Goal: Task Accomplishment & Management: Use online tool/utility

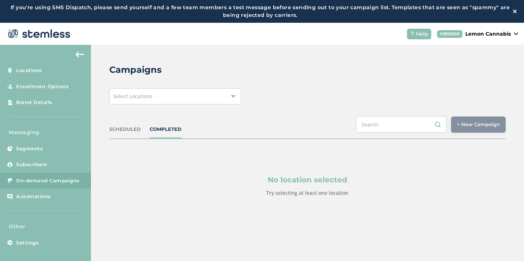
click at [142, 100] on div "Select Locations" at bounding box center [175, 96] width 132 height 16
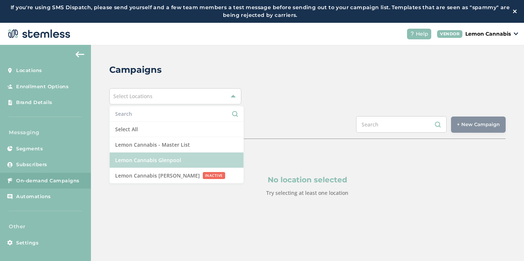
click at [125, 156] on li "Lemon Cannabis Glenpool" at bounding box center [177, 159] width 134 height 15
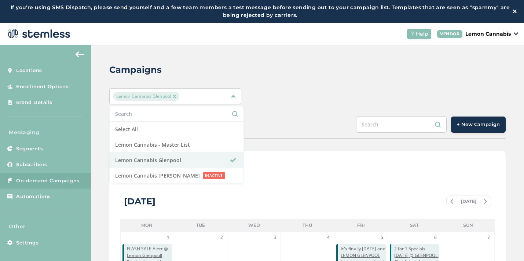
click at [457, 121] on span "+ New Campaign" at bounding box center [478, 124] width 43 height 7
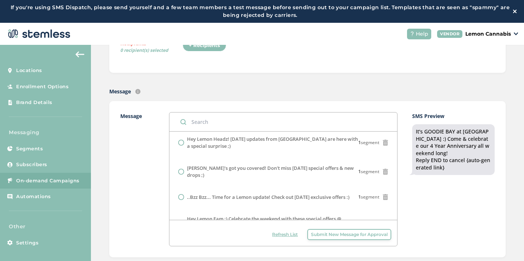
scroll to position [406, 0]
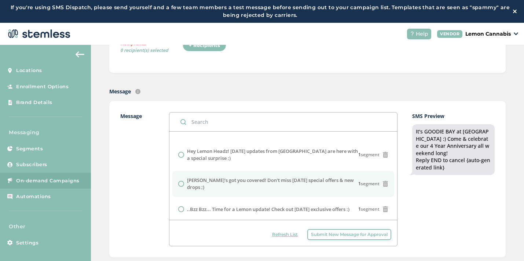
click at [270, 177] on label "[PERSON_NAME]'s got you covered! Don't miss [DATE] special offers & new drops ;)" at bounding box center [273, 184] width 172 height 14
radio input "false"
radio input "true"
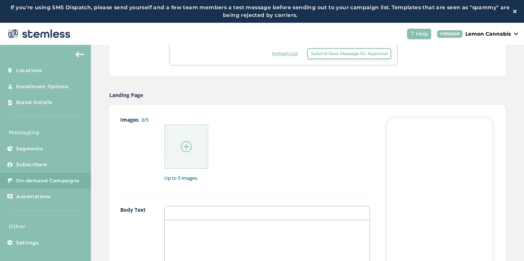
scroll to position [352, 0]
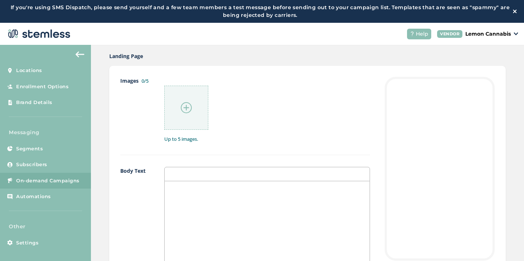
click at [186, 104] on img at bounding box center [186, 107] width 11 height 11
click at [189, 111] on img at bounding box center [186, 107] width 11 height 11
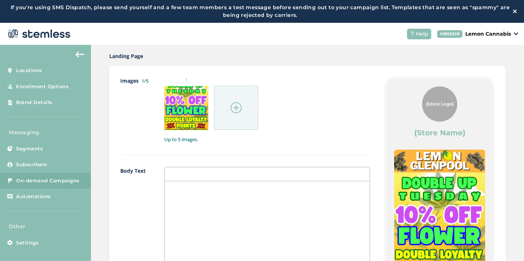
click at [235, 107] on img at bounding box center [236, 107] width 11 height 11
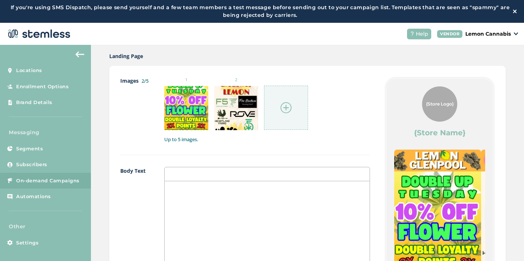
click at [284, 112] on img at bounding box center [286, 107] width 11 height 11
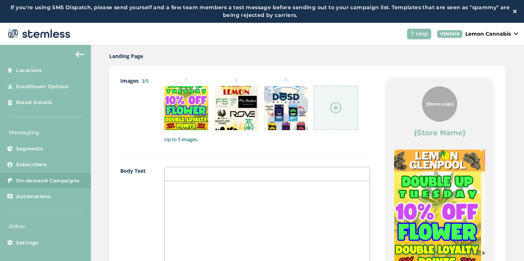
click at [330, 115] on div at bounding box center [336, 108] width 44 height 44
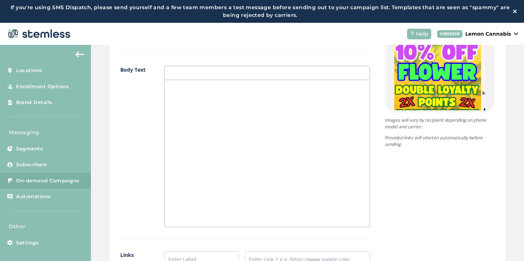
scroll to position [515, 0]
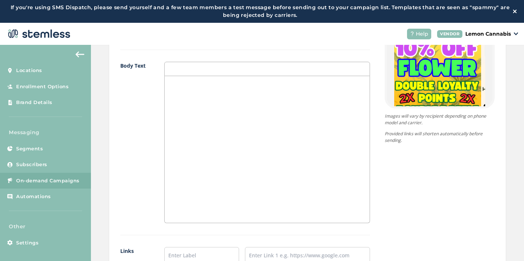
click at [211, 117] on div at bounding box center [267, 149] width 205 height 146
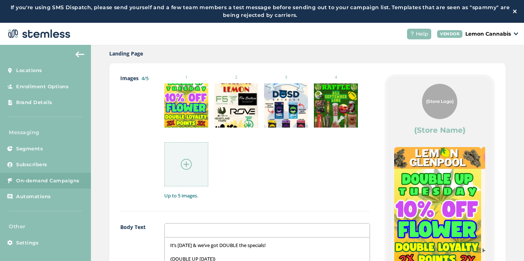
scroll to position [356, 0]
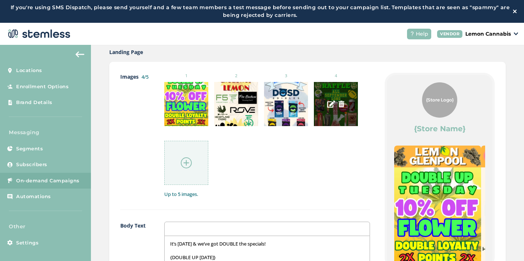
click at [335, 96] on div at bounding box center [336, 104] width 44 height 44
click at [330, 103] on img at bounding box center [331, 104] width 8 height 8
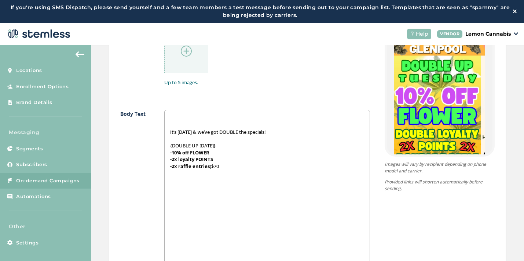
scroll to position [469, 0]
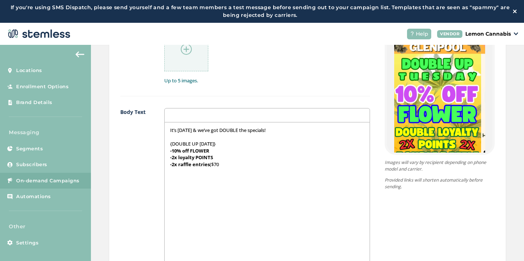
click at [238, 172] on div "It’s [DATE] & we’ve got DOUBLE the specials! {DOUBLE UP [DATE]} -10% off FLOWER…" at bounding box center [267, 195] width 205 height 146
click at [229, 163] on p "-2x raffle entries ($70 = TWO entries!)" at bounding box center [267, 164] width 194 height 7
drag, startPoint x: 235, startPoint y: 165, endPoint x: 226, endPoint y: 164, distance: 9.5
click at [226, 164] on p "-2x raffle entries ($70 = TWO entries!)" at bounding box center [267, 164] width 194 height 7
click at [277, 163] on p "-2x raffle entries ($70 = TWO entries!)" at bounding box center [267, 164] width 194 height 7
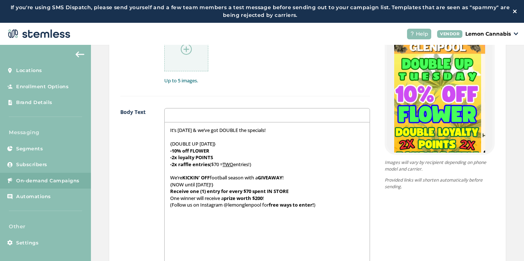
scroll to position [0, 0]
drag, startPoint x: 195, startPoint y: 185, endPoint x: 232, endPoint y: 186, distance: 36.7
click at [232, 186] on p "{NOW until [DATE]!}" at bounding box center [267, 184] width 194 height 7
drag, startPoint x: 196, startPoint y: 185, endPoint x: 234, endPoint y: 185, distance: 37.4
click at [234, 185] on p "{NOW until [DATE]!}" at bounding box center [267, 184] width 194 height 7
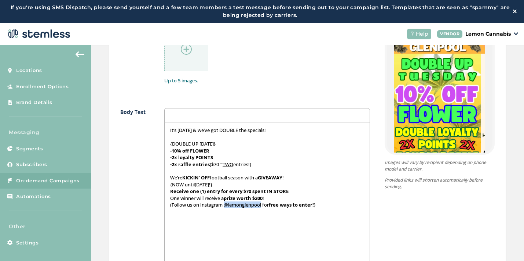
drag, startPoint x: 226, startPoint y: 206, endPoint x: 263, endPoint y: 208, distance: 37.1
click at [263, 208] on p "(Follow us on Instagram @lemonglenpool for free ways to enter! )" at bounding box center [267, 204] width 194 height 7
drag, startPoint x: 170, startPoint y: 197, endPoint x: 196, endPoint y: 198, distance: 26.1
click at [196, 198] on p "One winner will receive a prize worth $200 !" at bounding box center [267, 197] width 194 height 7
click at [212, 215] on div "It’s [DATE] & we’ve got DOUBLE the specials! {DOUBLE UP [DATE]} -10% off FLOWER…" at bounding box center [267, 195] width 205 height 146
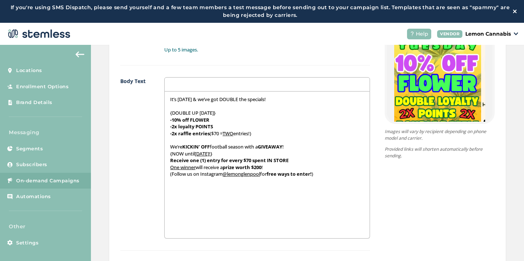
scroll to position [501, 0]
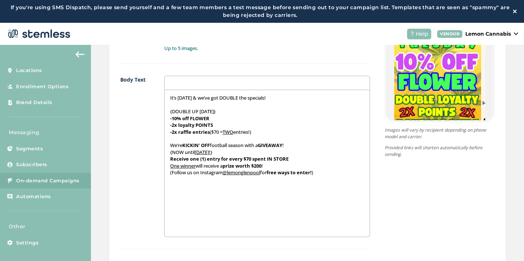
click at [170, 186] on div "It’s [DATE] & we’ve got DOUBLE the specials! {DOUBLE UP [DATE]} -10% off FLOWER…" at bounding box center [267, 163] width 205 height 146
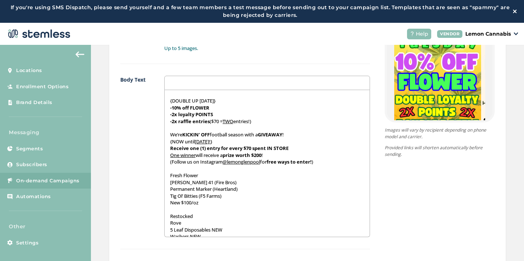
scroll to position [10, 0]
click at [168, 178] on div "It’s [DATE] & we’ve got DOUBLE the specials! {DOUBLE UP [DATE]} -10% off FLOWER…" at bounding box center [267, 163] width 205 height 146
click at [202, 177] on p "{Fresh Flower" at bounding box center [267, 175] width 194 height 7
click at [167, 217] on div "It’s [DATE] & we’ve got DOUBLE the specials! {DOUBLE UP [DATE]} -10% off FLOWER…" at bounding box center [267, 163] width 205 height 146
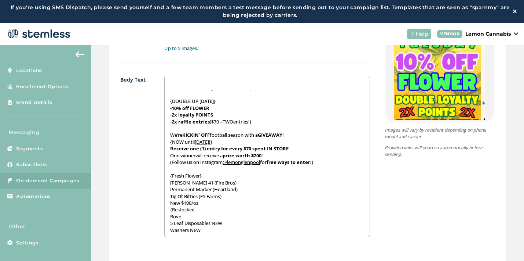
click at [197, 212] on p "{Restocked" at bounding box center [267, 209] width 194 height 7
click at [203, 201] on p "New $100/oz" at bounding box center [267, 202] width 194 height 7
drag, startPoint x: 168, startPoint y: 178, endPoint x: 205, endPoint y: 178, distance: 37.1
click at [205, 178] on div "It’s [DATE] & we’ve got DOUBLE the specials! {DOUBLE UP [DATE]} -10% off FLOWER…" at bounding box center [267, 163] width 205 height 146
drag, startPoint x: 199, startPoint y: 215, endPoint x: 167, endPoint y: 218, distance: 32.1
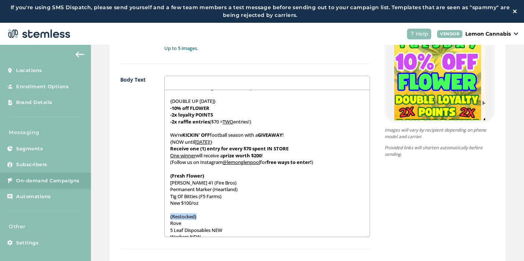
click at [167, 218] on div "It’s [DATE] & we’ve got DOUBLE the specials! {DOUBLE UP [DATE]} -10% off FLOWER…" at bounding box center [267, 163] width 205 height 146
click at [169, 181] on div "It’s [DATE] & we’ve got DOUBLE the specials! {DOUBLE UP [DATE]} -10% off FLOWER…" at bounding box center [267, 163] width 205 height 146
click at [169, 189] on div "It’s [DATE] & we’ve got DOUBLE the specials! {DOUBLE UP [DATE]} -10% off FLOWER…" at bounding box center [267, 163] width 205 height 146
click at [168, 196] on div "It’s [DATE] & we’ve got DOUBLE the specials! {DOUBLE UP [DATE]} -10% off FLOWER…" at bounding box center [267, 163] width 205 height 146
click at [167, 204] on div "It’s [DATE] & we’ve got DOUBLE the specials! {DOUBLE UP [DATE]} -10% off FLOWER…" at bounding box center [267, 163] width 205 height 146
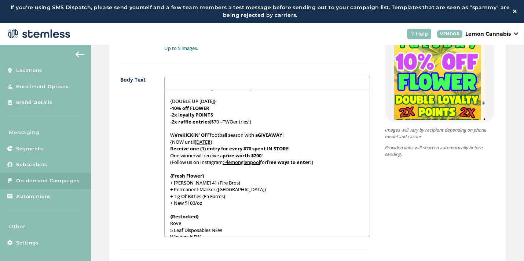
click at [168, 224] on div "It’s [DATE] & we’ve got DOUBLE the specials! {DOUBLE UP [DATE]} -10% off FLOWER…" at bounding box center [267, 163] width 205 height 146
click at [167, 231] on div "It’s [DATE] & we’ve got DOUBLE the specials! {DOUBLE UP [DATE]} -10% off FLOWER…" at bounding box center [267, 163] width 205 height 146
click at [169, 236] on div "It’s [DATE] & we’ve got DOUBLE the specials! {DOUBLE UP [DATE]} -10% off FLOWER…" at bounding box center [267, 163] width 205 height 146
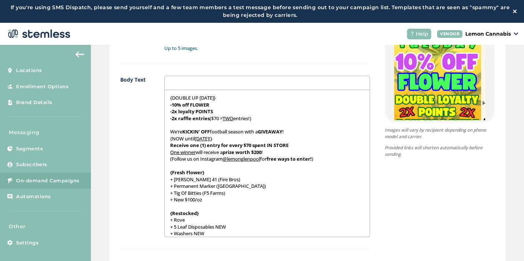
scroll to position [18, 0]
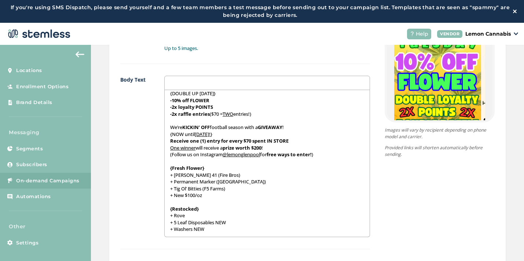
click at [210, 227] on p "+ Washers NEW" at bounding box center [267, 228] width 194 height 7
drag, startPoint x: 218, startPoint y: 222, endPoint x: 228, endPoint y: 222, distance: 9.5
click at [228, 222] on p "+ 5 Leaf Disposables NEW" at bounding box center [267, 222] width 194 height 7
drag, startPoint x: 195, startPoint y: 229, endPoint x: 203, endPoint y: 229, distance: 8.4
click at [203, 229] on p "+ Washers NEW" at bounding box center [267, 228] width 194 height 7
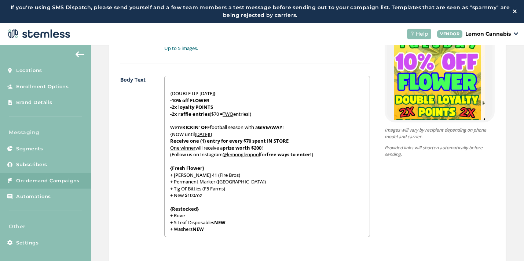
click at [215, 229] on p "+ Washers NEW" at bounding box center [267, 228] width 194 height 7
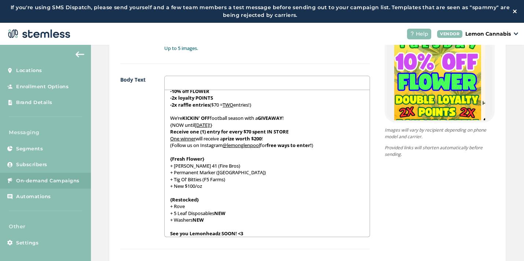
scroll to position [32, 0]
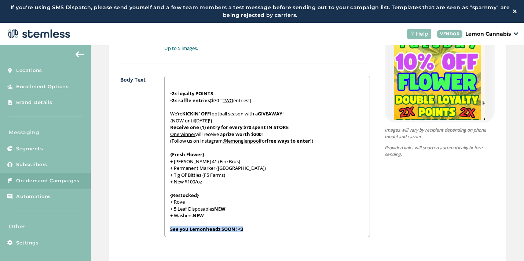
drag, startPoint x: 245, startPoint y: 234, endPoint x: 167, endPoint y: 226, distance: 78.6
click at [167, 226] on div "It’s [DATE] & we’ve got DOUBLE the specials! {DOUBLE UP [DATE]} -10% off FLOWER…" at bounding box center [267, 163] width 205 height 146
click at [214, 206] on p "+ 5 Leaf Disposables NEW" at bounding box center [267, 208] width 194 height 7
click at [234, 197] on p "{Restocked}" at bounding box center [267, 195] width 194 height 7
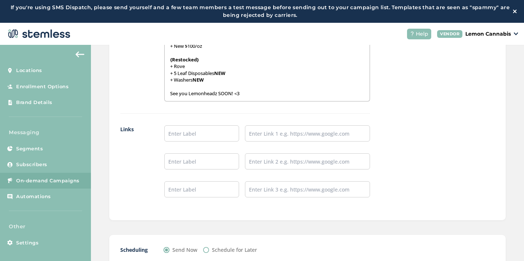
scroll to position [656, 0]
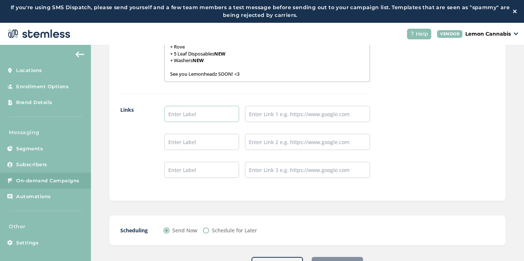
click at [213, 114] on input "text" at bounding box center [201, 114] width 75 height 16
type input "Place an Order!"
click at [207, 139] on input "text" at bounding box center [201, 142] width 75 height 16
type input "Leave a Review!"
click at [205, 173] on input "text" at bounding box center [201, 169] width 75 height 16
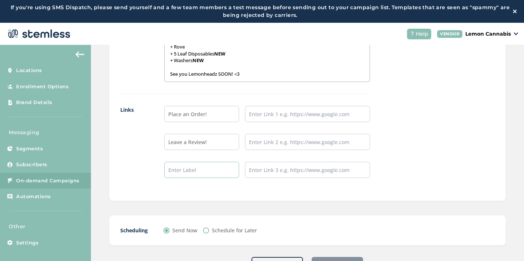
type input "Follow our IG!"
click at [267, 114] on input "text" at bounding box center [307, 114] width 125 height 16
type input "[URL][DOMAIN_NAME]"
click at [305, 142] on input "text" at bounding box center [307, 142] width 125 height 16
type input "[URL][DOMAIN_NAME]"
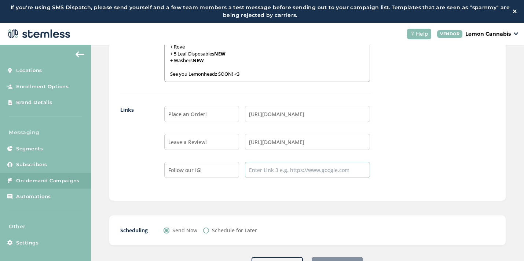
click at [306, 174] on input "text" at bounding box center [307, 169] width 125 height 16
type input "[URL][DOMAIN_NAME]"
click at [290, 183] on div "Place an Order! [URL][DOMAIN_NAME] Leave a Review! [URL][DOMAIN_NAME] Follow ou…" at bounding box center [267, 148] width 206 height 84
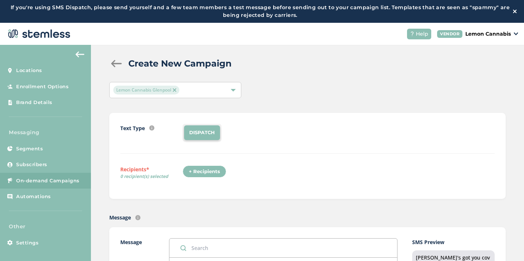
scroll to position [4, 0]
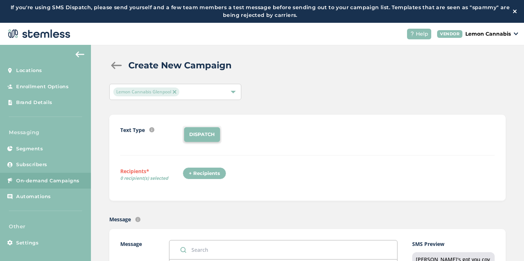
click at [215, 171] on div "+ Recipients" at bounding box center [205, 173] width 44 height 12
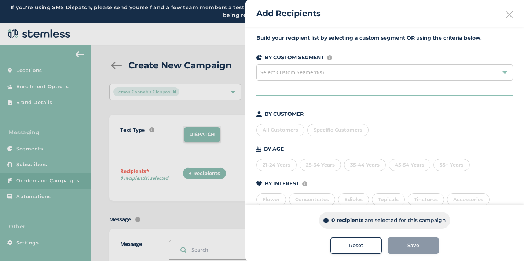
scroll to position [82, 0]
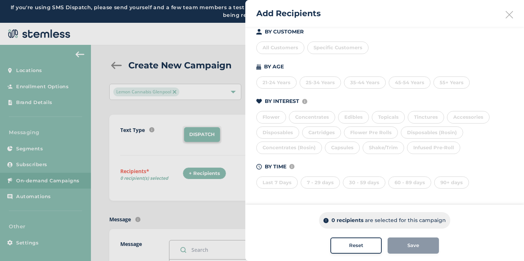
click at [284, 182] on div "Last 7 Days" at bounding box center [277, 182] width 41 height 12
click at [323, 182] on div "7 - 29 days" at bounding box center [320, 182] width 39 height 12
click at [360, 178] on div "30 - 59 days" at bounding box center [364, 182] width 43 height 12
click at [397, 181] on div "60 - 89 days" at bounding box center [410, 182] width 43 height 12
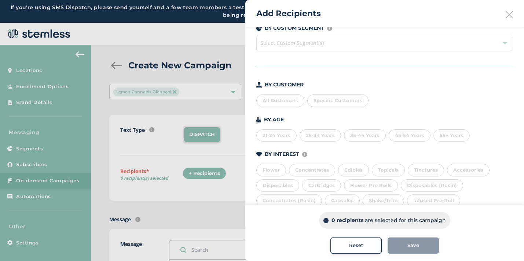
scroll to position [0, 0]
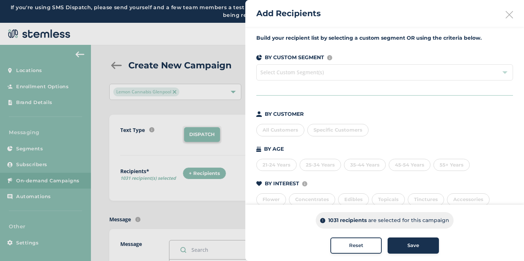
click at [350, 128] on span "Specific Customers" at bounding box center [338, 130] width 49 height 6
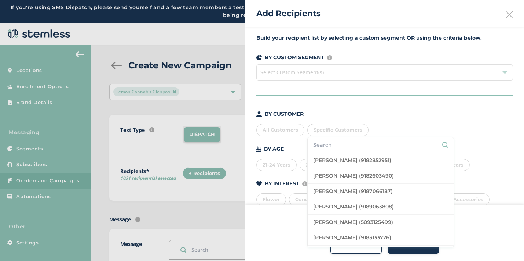
click at [351, 145] on input "text" at bounding box center [380, 145] width 135 height 8
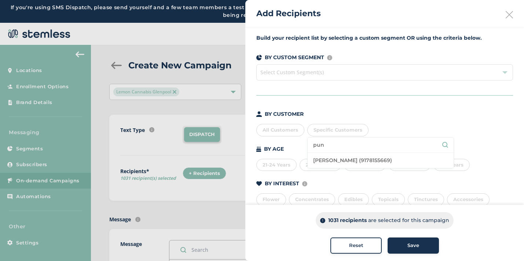
click at [350, 156] on li "[PERSON_NAME] (9178155669)" at bounding box center [381, 160] width 146 height 15
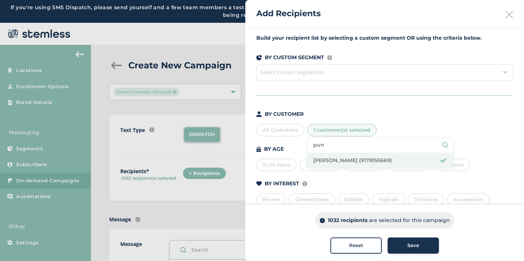
click at [334, 145] on input "pun" at bounding box center [380, 145] width 135 height 8
type input "p"
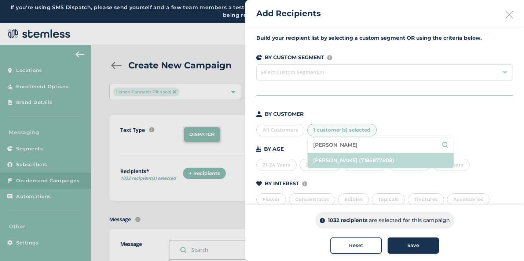
click at [373, 158] on li "[PERSON_NAME] (7186877808)" at bounding box center [381, 160] width 146 height 15
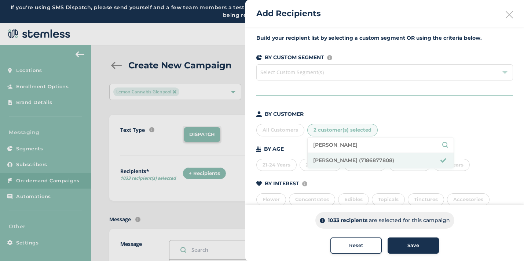
drag, startPoint x: 330, startPoint y: 143, endPoint x: 307, endPoint y: 142, distance: 23.1
click at [308, 142] on ul "[PERSON_NAME] [PERSON_NAME] (7186877808)" at bounding box center [381, 152] width 147 height 31
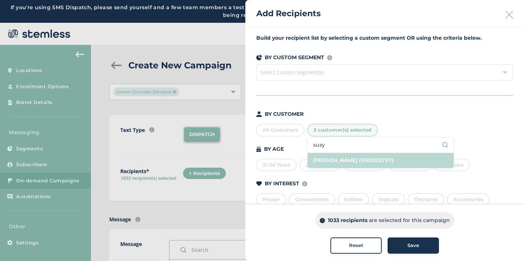
click at [338, 158] on li "[PERSON_NAME] (9182003797)" at bounding box center [381, 160] width 146 height 15
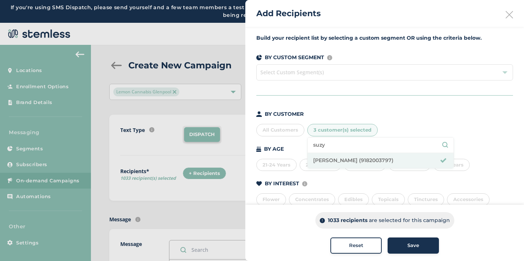
drag, startPoint x: 327, startPoint y: 144, endPoint x: 308, endPoint y: 144, distance: 18.7
click at [308, 144] on li "suzy" at bounding box center [381, 144] width 146 height 15
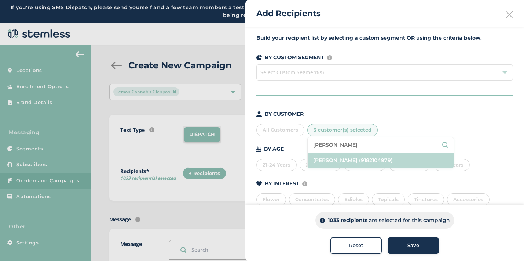
click at [321, 159] on li "[PERSON_NAME] (9182104979)" at bounding box center [381, 160] width 146 height 15
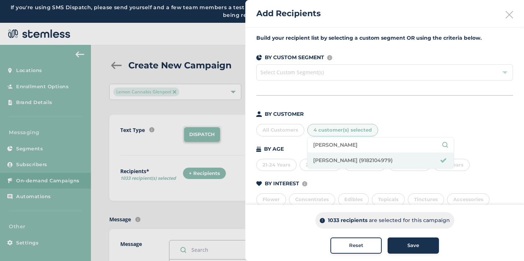
drag, startPoint x: 345, startPoint y: 146, endPoint x: 307, endPoint y: 145, distance: 37.8
click at [308, 145] on ul "[PERSON_NAME] [PERSON_NAME] (9182104979)" at bounding box center [381, 152] width 147 height 31
type input "[PERSON_NAME]"
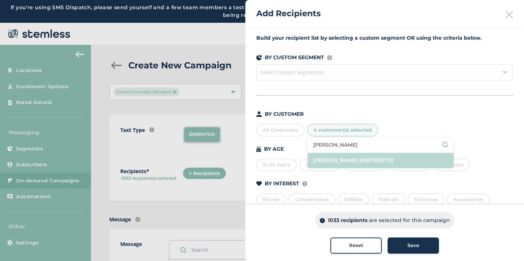
click at [335, 163] on li "[PERSON_NAME] (9187593770)" at bounding box center [381, 160] width 146 height 15
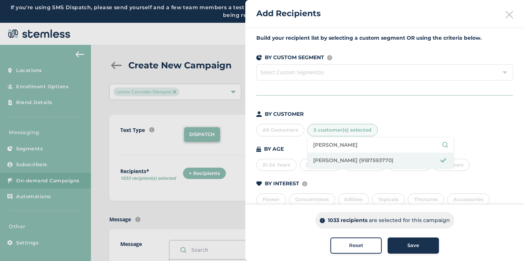
drag, startPoint x: 342, startPoint y: 146, endPoint x: 288, endPoint y: 143, distance: 53.7
click at [288, 143] on div "BY CUSTOMER All Customers 5 customer(s) selected [PERSON_NAME] [PERSON_NAME] (9…" at bounding box center [385, 190] width 257 height 160
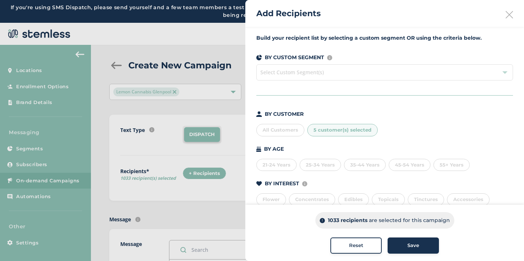
click at [324, 131] on span "5 customer(s) selected" at bounding box center [343, 130] width 58 height 6
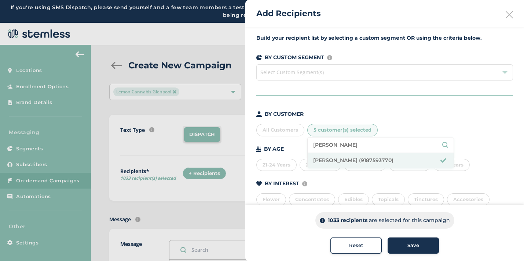
drag, startPoint x: 342, startPoint y: 143, endPoint x: 308, endPoint y: 144, distance: 34.5
click at [308, 144] on li "[PERSON_NAME]" at bounding box center [381, 144] width 146 height 15
type input "[PERSON_NAME]"
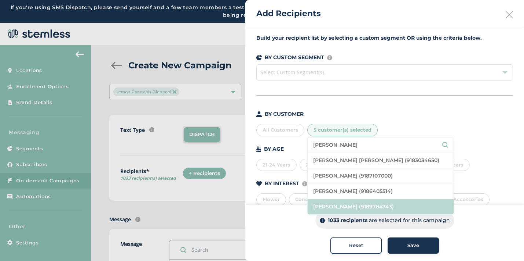
click at [332, 204] on li "[PERSON_NAME] (9189784743)" at bounding box center [381, 206] width 146 height 15
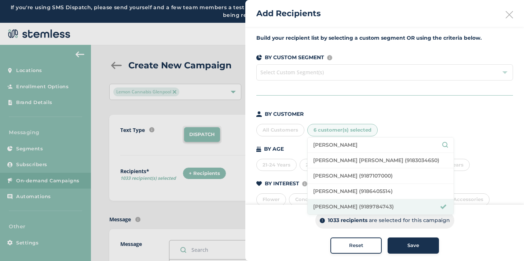
click at [393, 130] on div "All Customers 6 customer(s) selected [PERSON_NAME] [PERSON_NAME] (9183034650) […" at bounding box center [385, 128] width 257 height 15
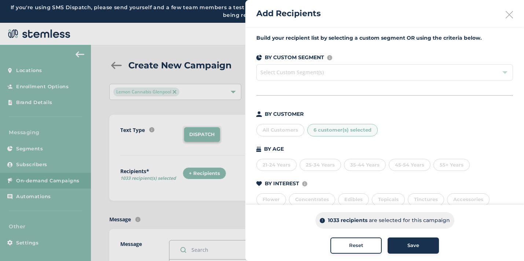
click at [396, 245] on div "Save" at bounding box center [414, 244] width 40 height 7
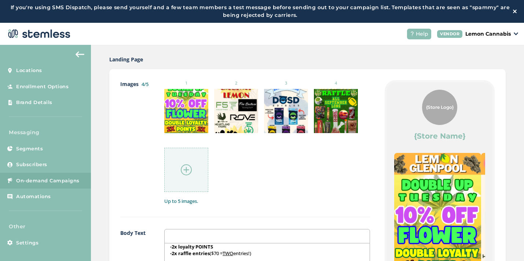
scroll to position [402, 0]
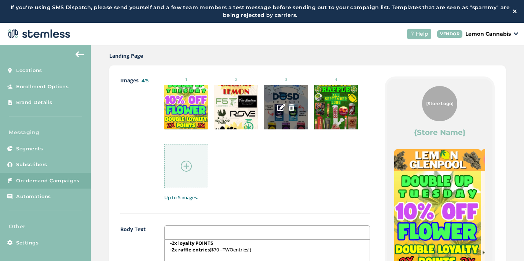
click at [295, 119] on div at bounding box center [286, 107] width 44 height 44
click at [279, 105] on img at bounding box center [281, 107] width 8 height 8
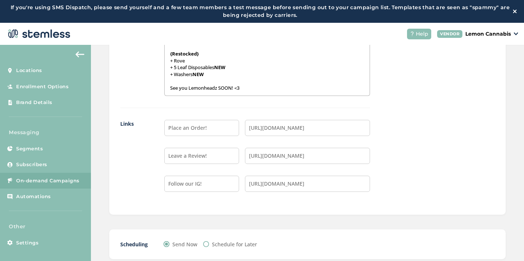
scroll to position [714, 0]
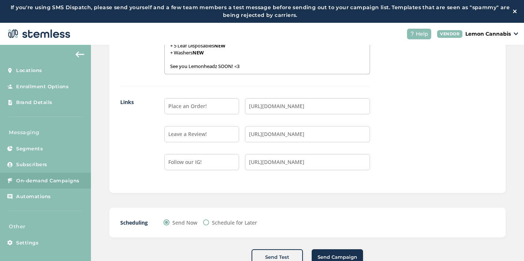
click at [205, 223] on input "Schedule for Later" at bounding box center [206, 222] width 6 height 6
radio input "true"
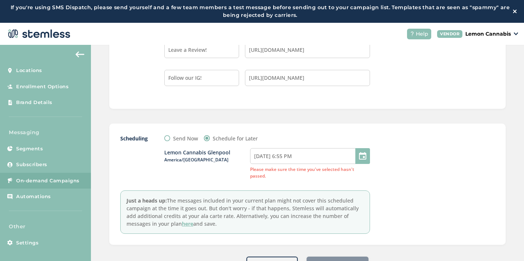
scroll to position [801, 0]
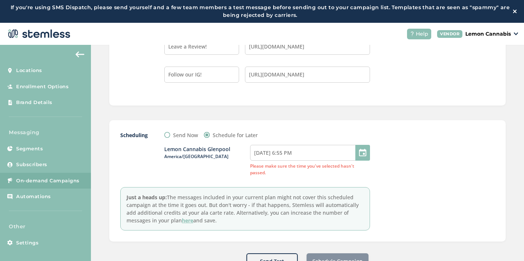
click at [359, 150] on div at bounding box center [363, 153] width 15 height 16
click at [327, 156] on input "[DATE] 6:55 PM" at bounding box center [310, 153] width 120 height 16
select select "18"
select select "55"
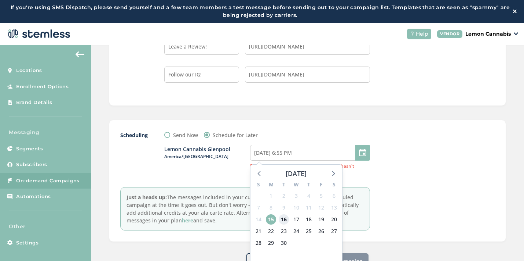
click at [283, 219] on span "16" at bounding box center [284, 219] width 10 height 10
type input "[DATE] 6:55 PM"
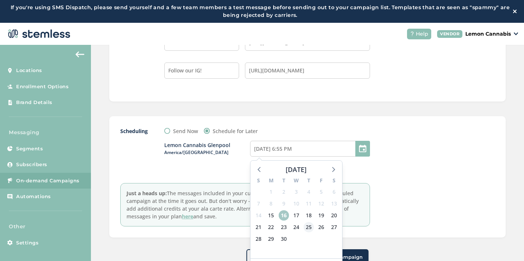
scroll to position [23, 0]
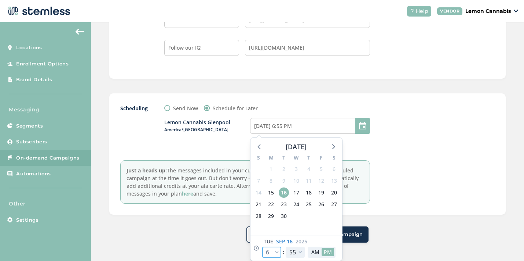
click at [277, 251] on select "12 1 2 3 4 5 6 7 8 9 10 11" at bounding box center [271, 251] width 19 height 11
select select "21"
type input "[DATE] 9:55 PM"
select select "21"
click at [295, 249] on select "00 05 10 15 20 25 30 35 40 45 50 55" at bounding box center [295, 251] width 19 height 11
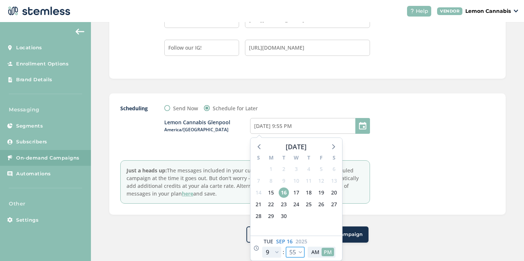
select select "30"
type input "[DATE] 9:30 PM"
select select "30"
click at [312, 250] on button "AM" at bounding box center [315, 251] width 12 height 8
type input "[DATE] 9:30 AM"
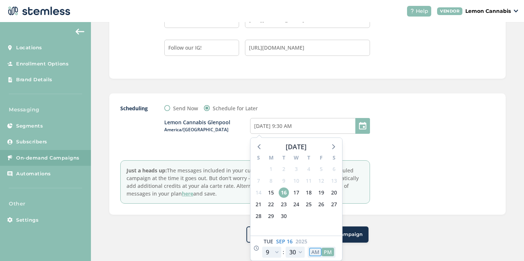
select select "9"
click at [382, 212] on div "Scheduling Send Now Schedule for Later Lemon Cannabis [GEOGRAPHIC_DATA]/[GEOGRA…" at bounding box center [307, 153] width 397 height 121
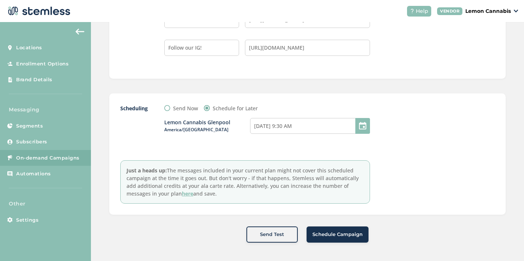
click at [344, 234] on span "Schedule Campaign" at bounding box center [338, 233] width 50 height 7
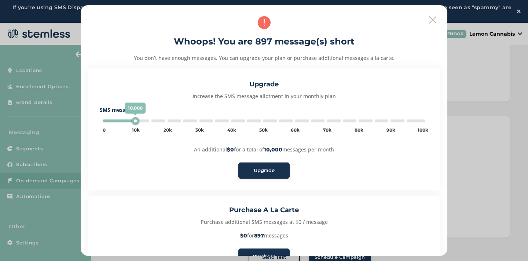
scroll to position [50, 0]
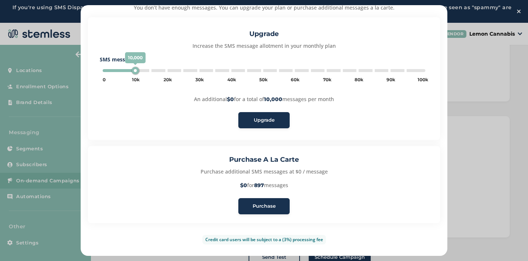
type input "5000"
click at [261, 206] on span "Purchase" at bounding box center [264, 205] width 23 height 7
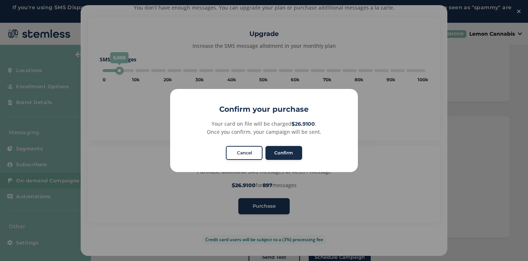
click at [285, 148] on button "Confirm" at bounding box center [284, 153] width 37 height 14
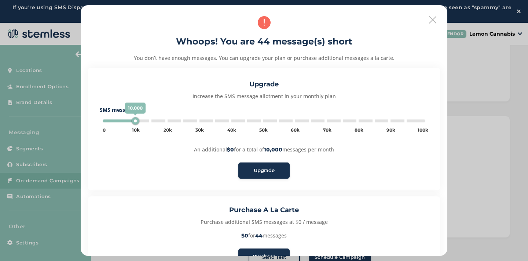
type input "5000"
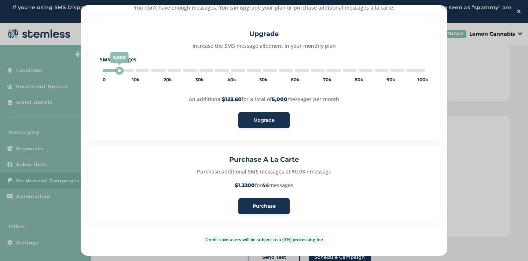
click at [259, 205] on span "Purchase" at bounding box center [264, 205] width 23 height 7
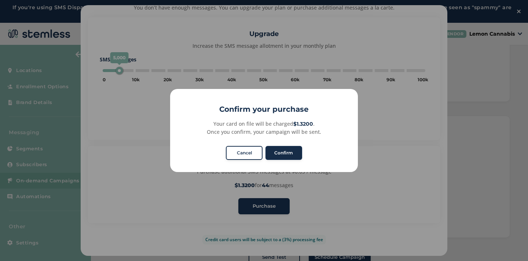
click at [288, 151] on button "Confirm" at bounding box center [284, 153] width 37 height 14
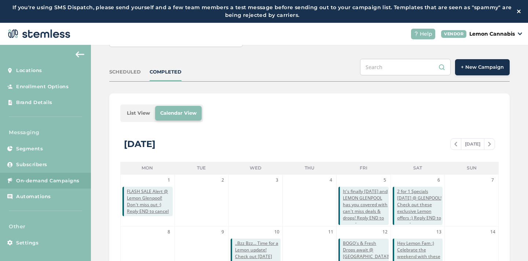
scroll to position [54, 0]
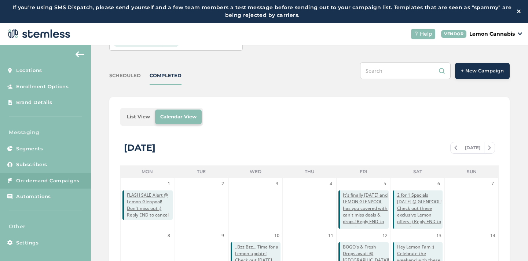
click at [124, 76] on div "SCHEDULED" at bounding box center [125, 75] width 32 height 7
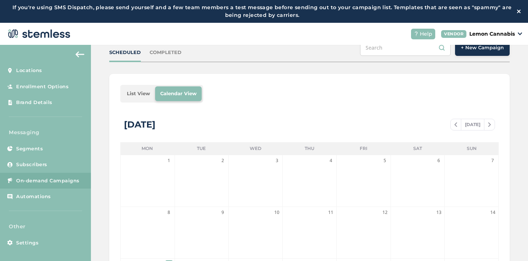
scroll to position [75, 0]
click at [165, 53] on div "COMPLETED" at bounding box center [166, 53] width 32 height 7
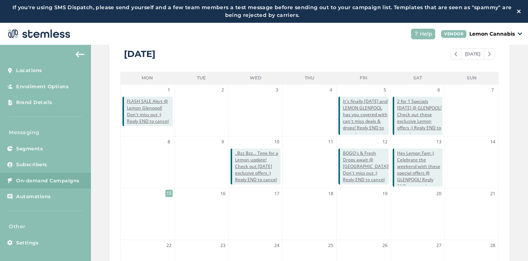
scroll to position [180, 0]
